Goal: Information Seeking & Learning: Learn about a topic

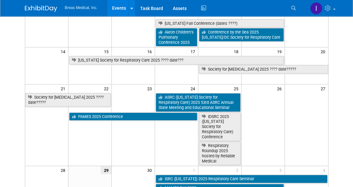
scroll to position [129, 0]
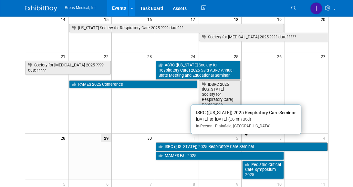
click at [207, 143] on link "ISRC ([US_STATE]) 2025 Respiratory Care Seminar" at bounding box center [241, 147] width 172 height 8
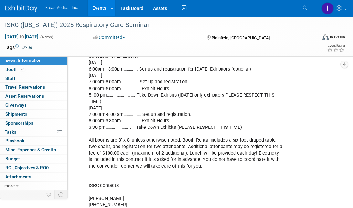
scroll to position [258, 0]
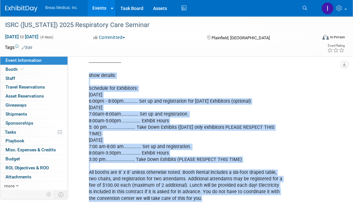
drag, startPoint x: 88, startPoint y: 79, endPoint x: 195, endPoint y: 203, distance: 163.8
click at [195, 187] on div "attendee: [PERSON_NAME] [PERSON_NAME], CRTT Respiratory Account Manager IN/[GEO…" at bounding box center [185, 141] width 202 height 324
copy div "lore ipsumdo: Sitametc adi Elitseddoe: Temporinc, Utlabor 3, 9017 8:04et - 1:71…"
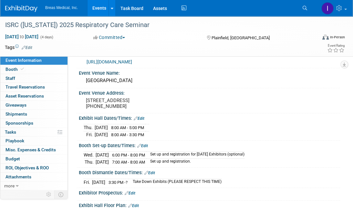
scroll to position [0, 0]
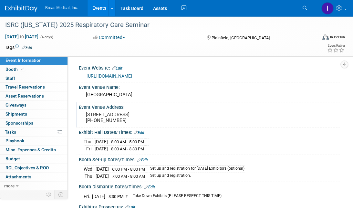
drag, startPoint x: 79, startPoint y: 66, endPoint x: 127, endPoint y: 130, distance: 80.1
copy div "Event Website: Edit https://www.eventbrite.com/e/isrc-vendor-application-for-20…"
